Goal: Transaction & Acquisition: Book appointment/travel/reservation

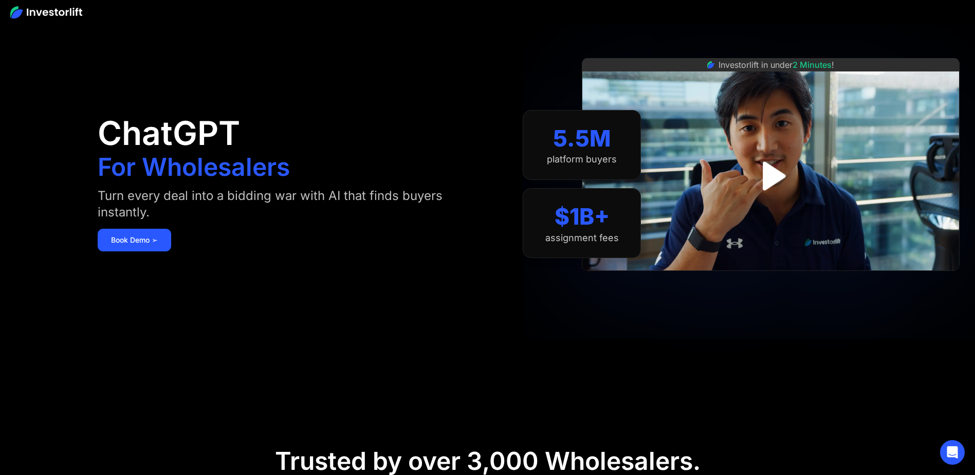
scroll to position [51, 0]
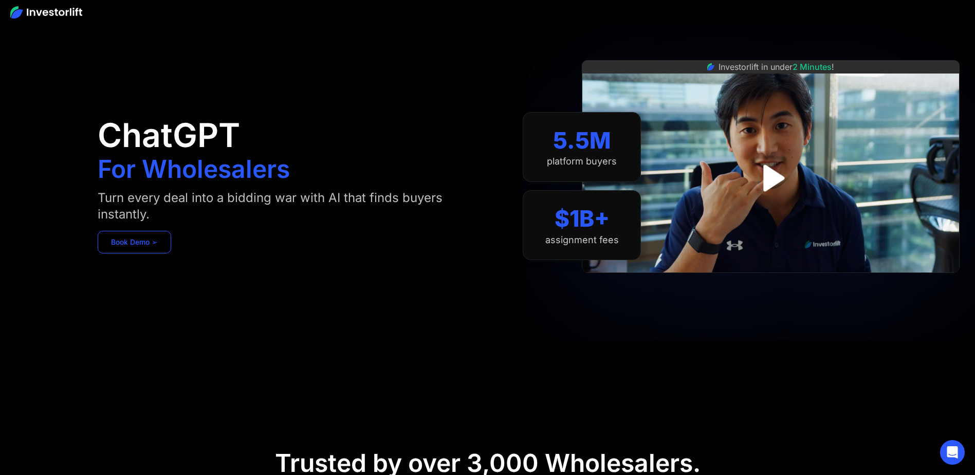
click at [151, 243] on link "Book Demo ➢" at bounding box center [134, 242] width 73 height 23
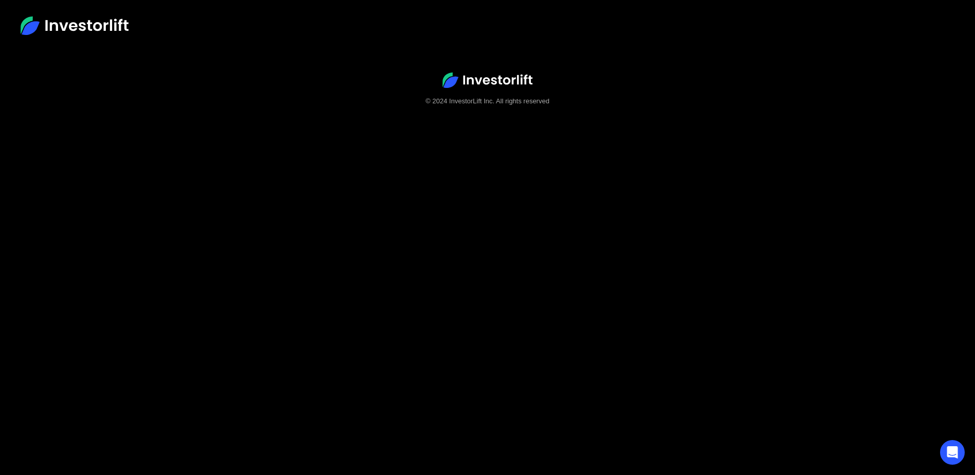
scroll to position [64, 0]
